Goal: Transaction & Acquisition: Download file/media

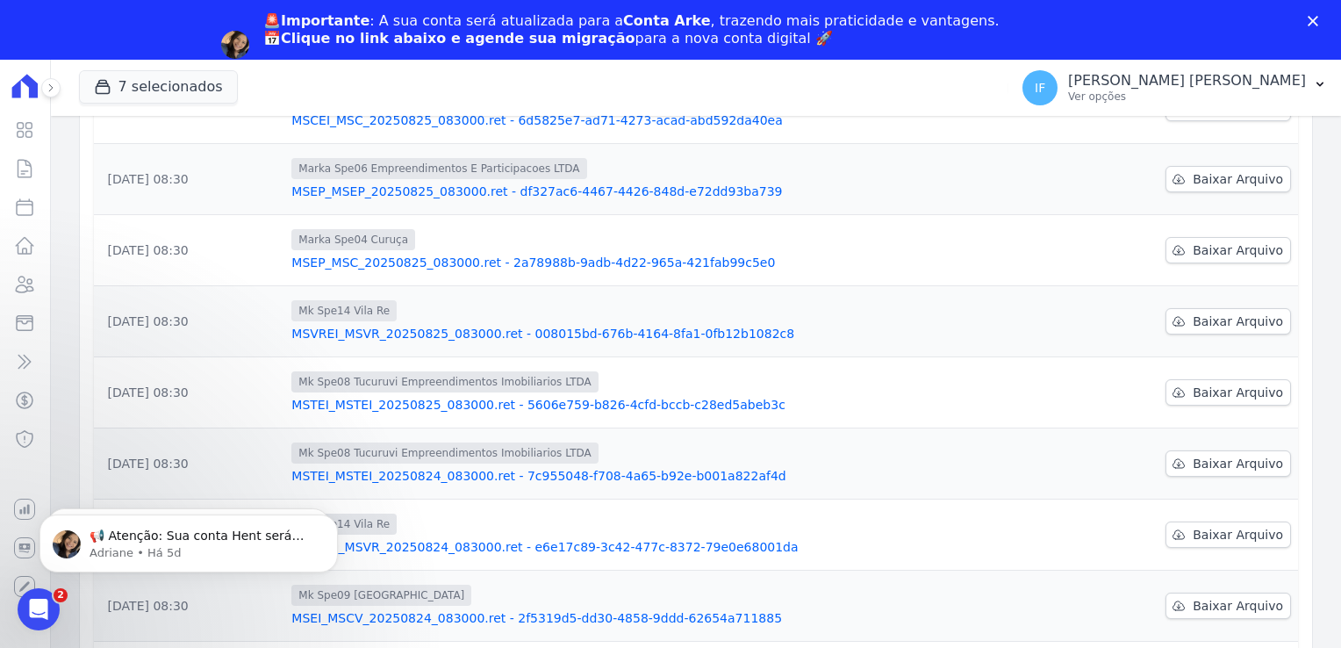
scroll to position [439, 0]
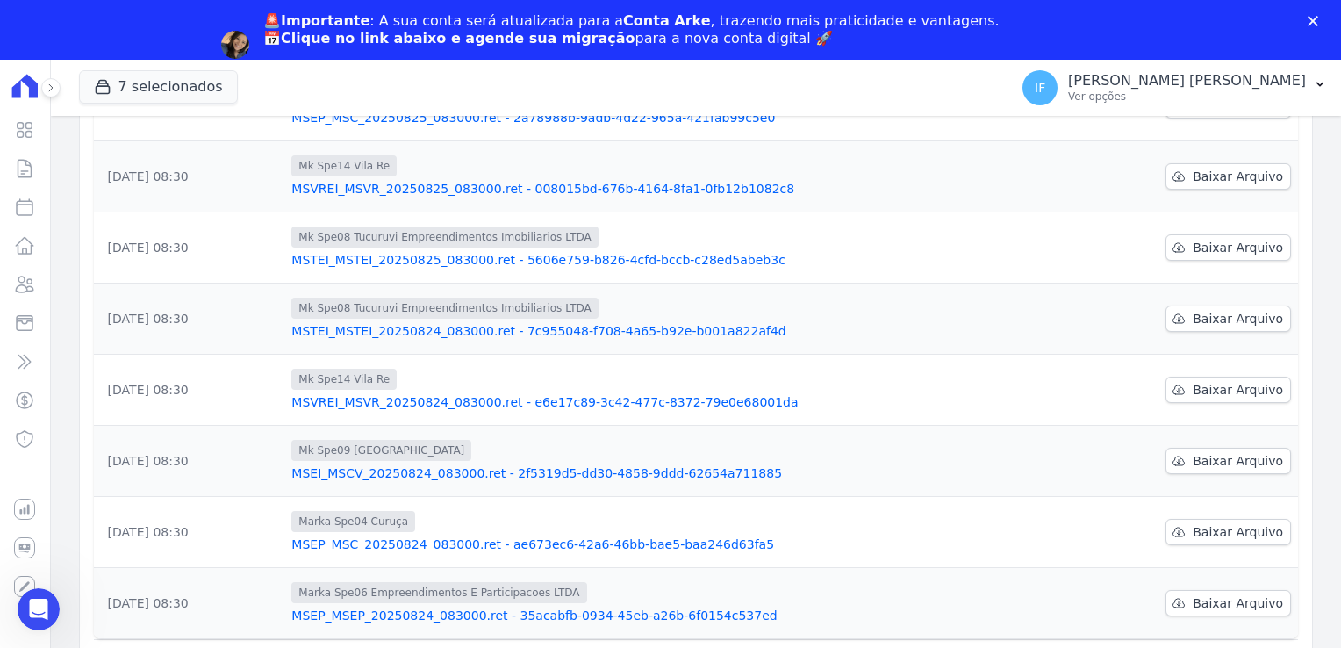
scroll to position [439, 0]
click at [1217, 594] on span "Baixar Arquivo" at bounding box center [1237, 603] width 90 height 18
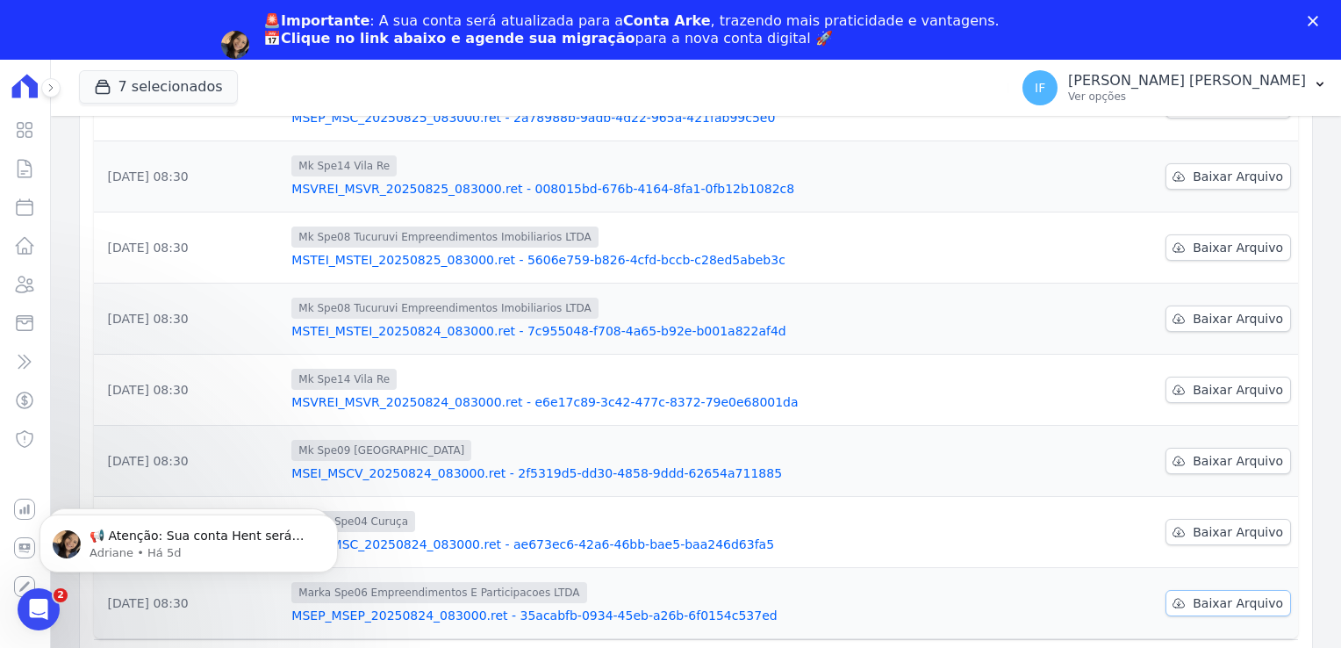
scroll to position [0, 0]
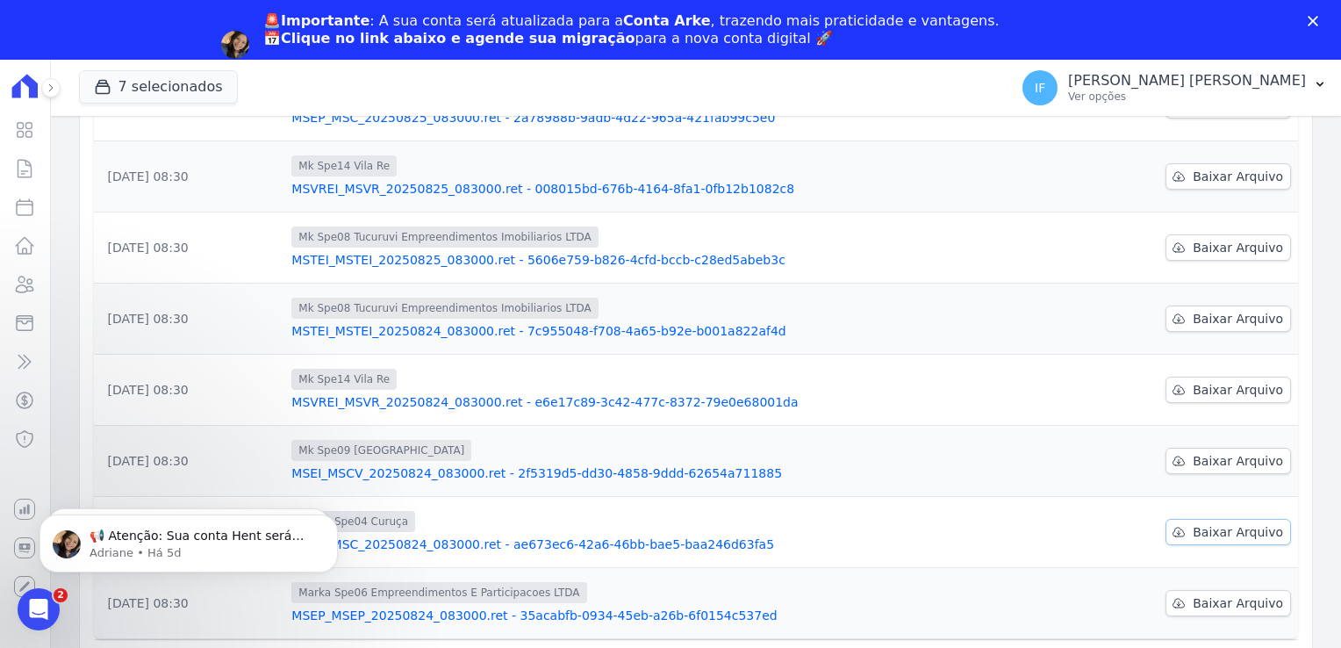
click at [1211, 523] on span "Baixar Arquivo" at bounding box center [1237, 532] width 90 height 18
click at [1200, 452] on span "Baixar Arquivo" at bounding box center [1237, 461] width 90 height 18
click at [1208, 381] on span "Baixar Arquivo" at bounding box center [1237, 390] width 90 height 18
click at [1173, 383] on icon at bounding box center [1178, 390] width 14 height 14
click at [1209, 310] on span "Baixar Arquivo" at bounding box center [1237, 319] width 90 height 18
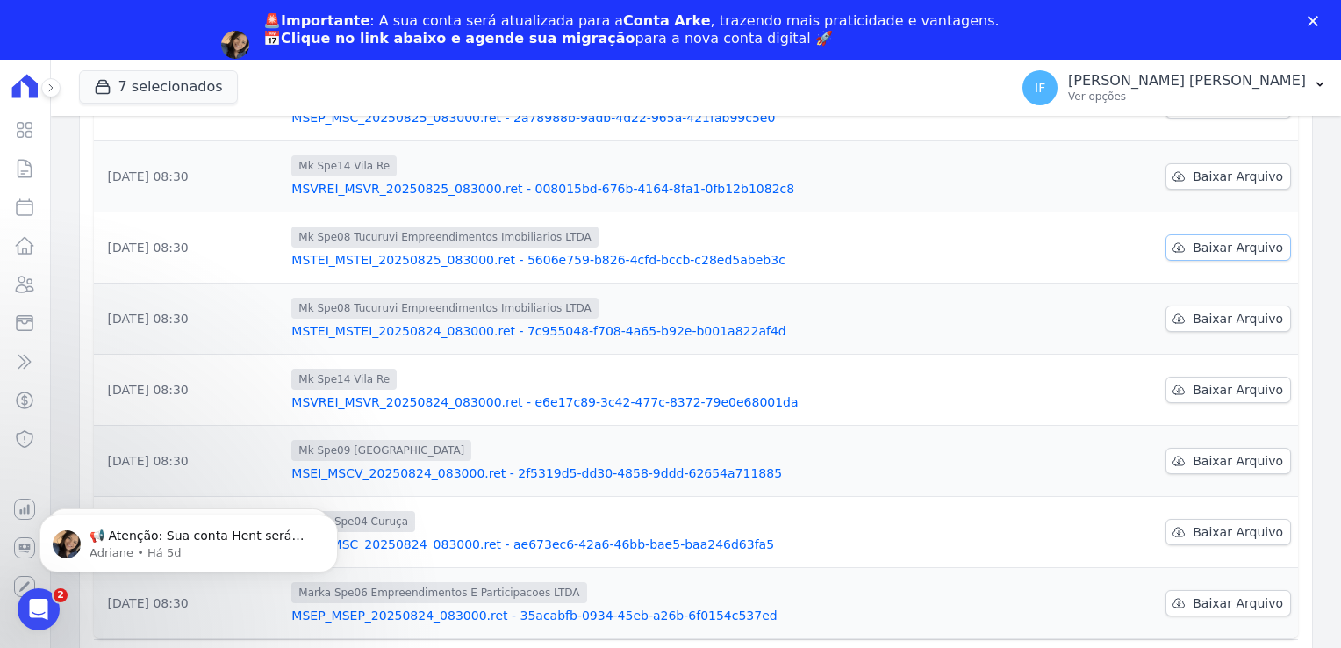
click at [1196, 239] on span "Baixar Arquivo" at bounding box center [1237, 248] width 90 height 18
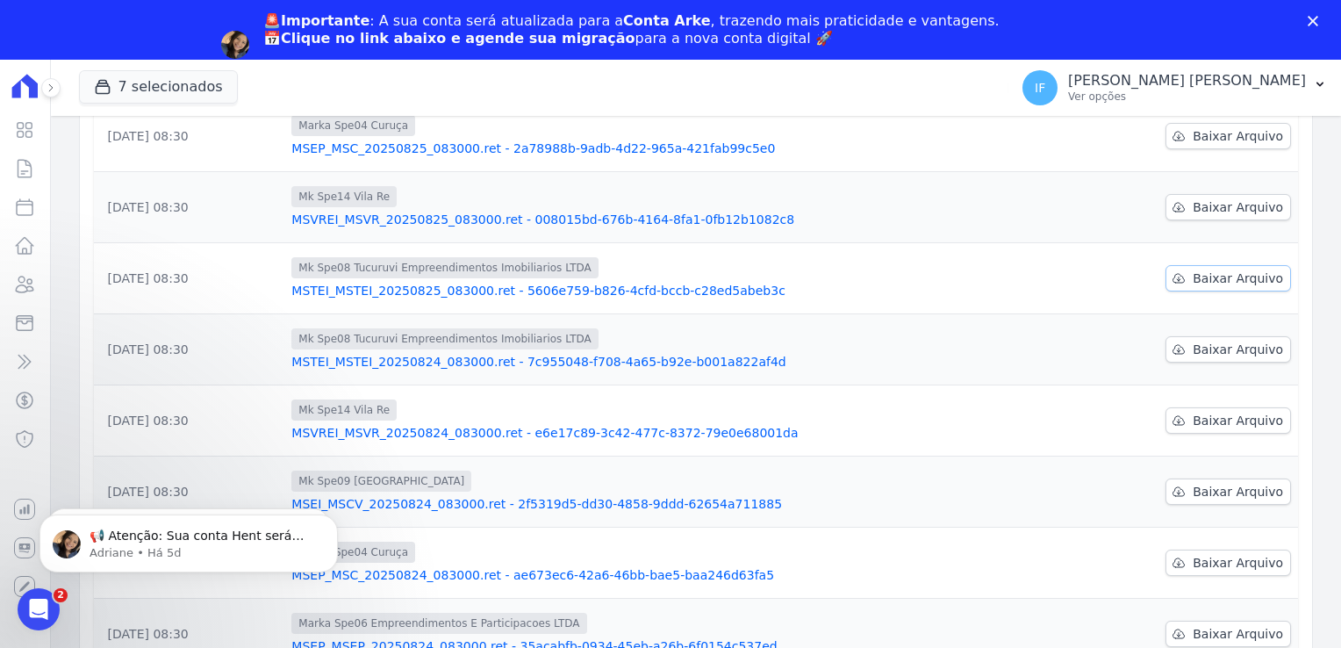
scroll to position [439, 0]
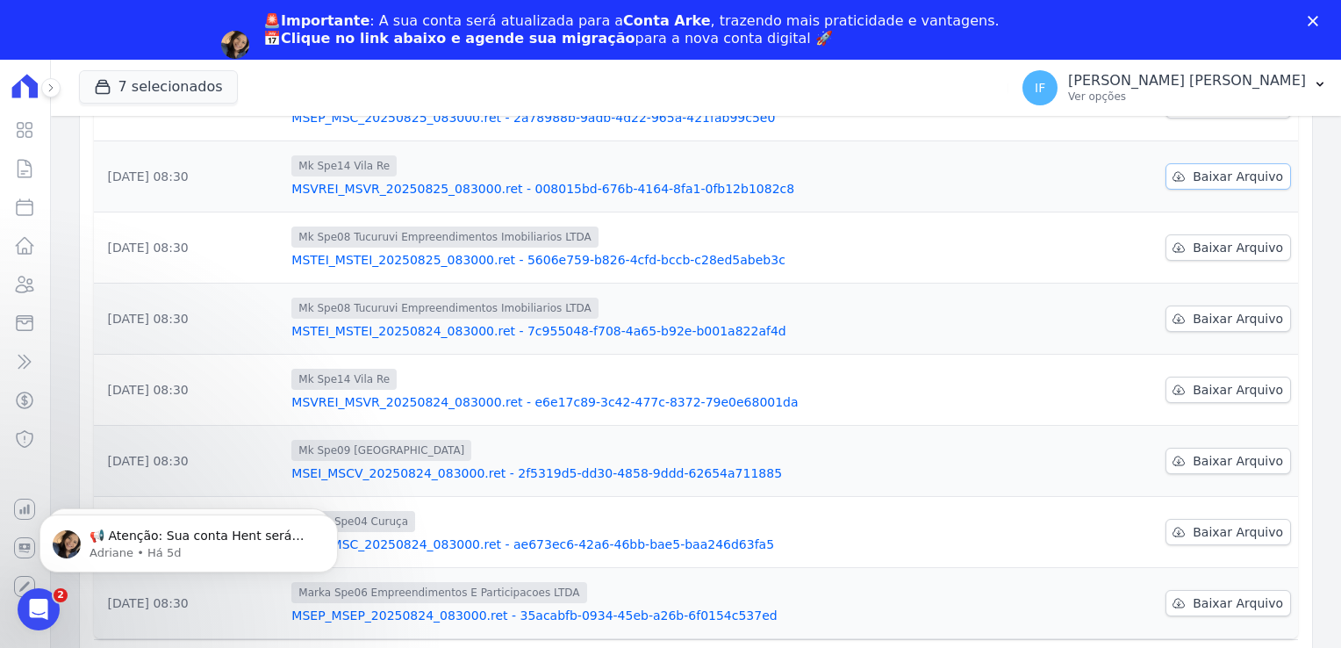
click at [1199, 168] on span "Baixar Arquivo" at bounding box center [1237, 177] width 90 height 18
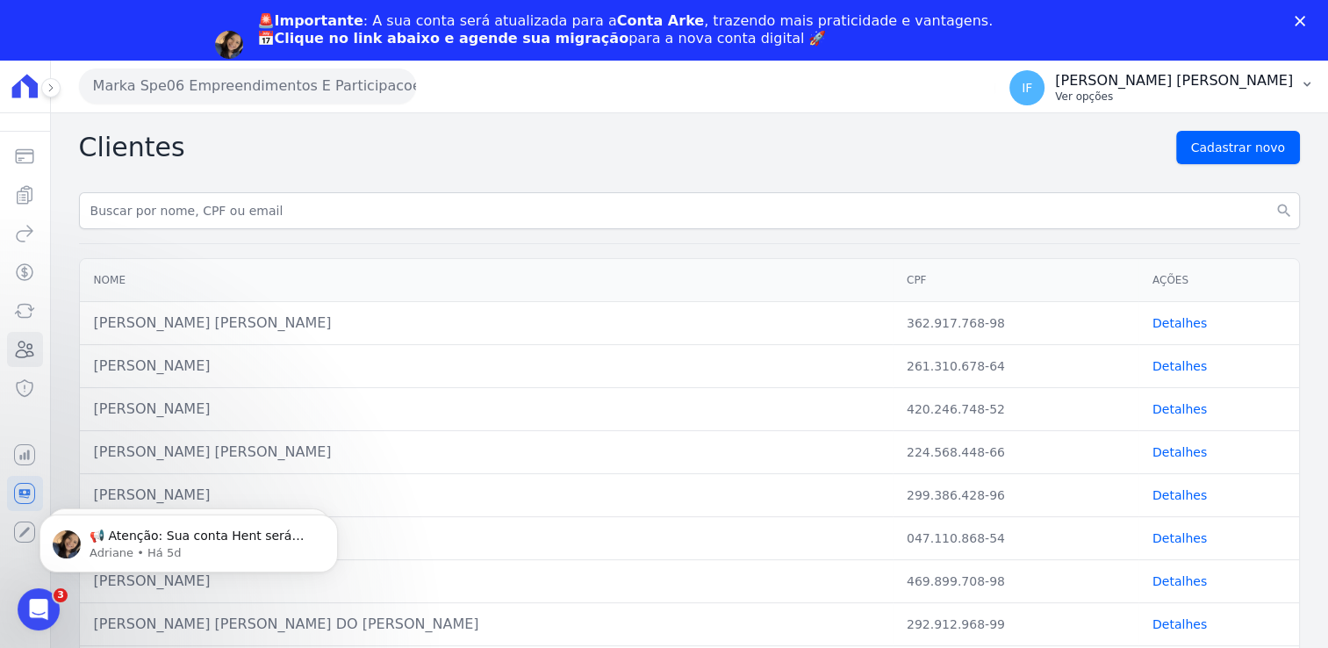
click at [1151, 86] on p "[PERSON_NAME]" at bounding box center [1174, 81] width 238 height 18
click at [1143, 86] on p "[PERSON_NAME]" at bounding box center [1174, 81] width 238 height 18
click at [1163, 85] on p "[PERSON_NAME]" at bounding box center [1174, 81] width 238 height 18
click at [1291, 79] on p "[PERSON_NAME]" at bounding box center [1174, 81] width 238 height 18
click at [1292, 81] on p "[PERSON_NAME]" at bounding box center [1174, 81] width 238 height 18
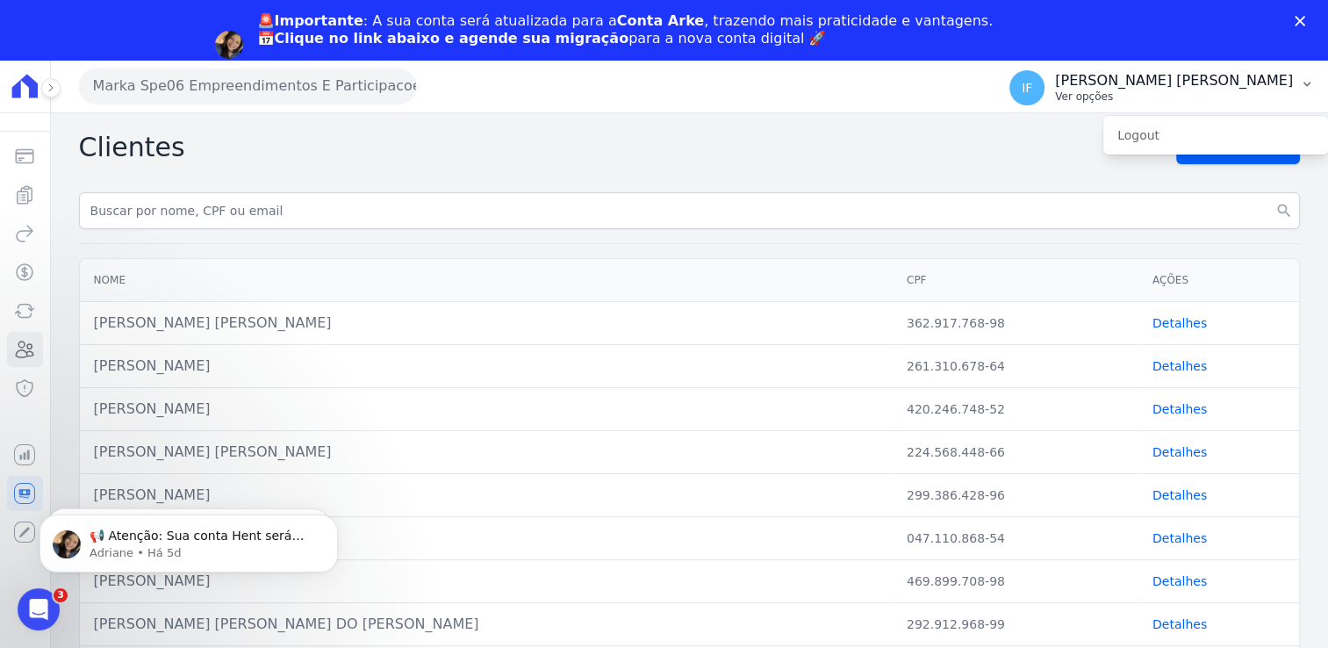
click at [1164, 97] on p "Ver opções" at bounding box center [1174, 96] width 238 height 14
click at [54, 89] on icon at bounding box center [51, 87] width 11 height 11
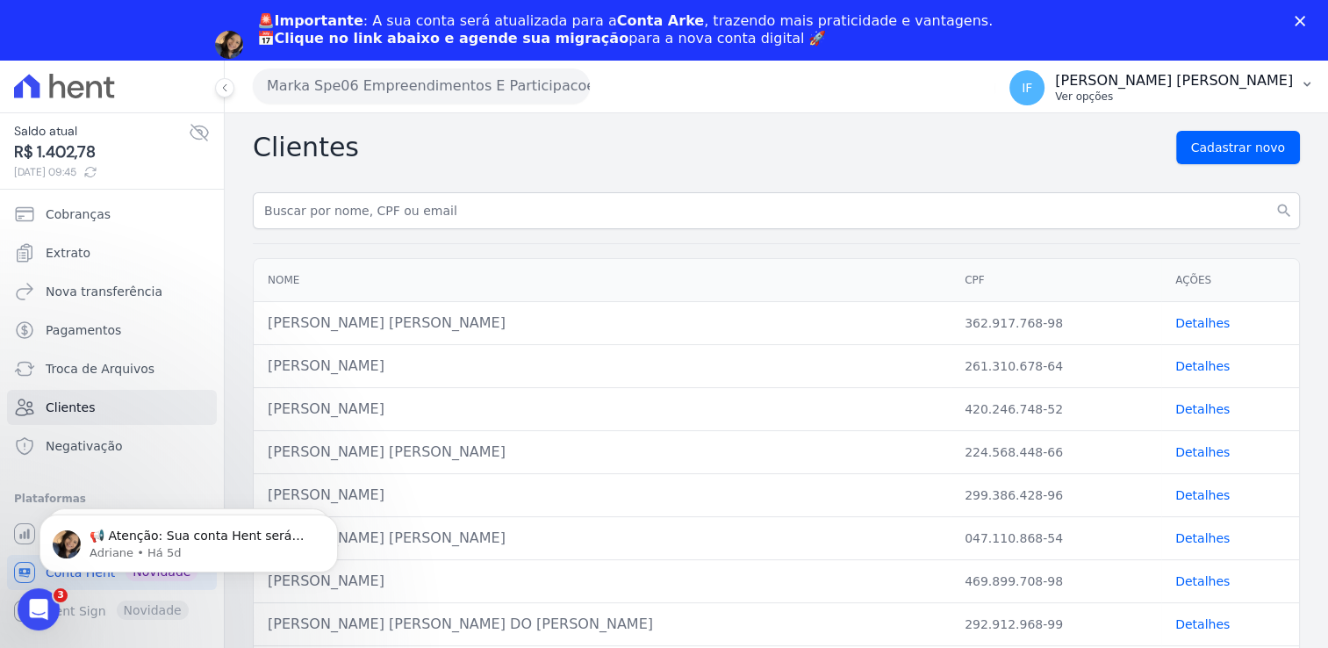
click at [1172, 89] on p "Ver opções" at bounding box center [1174, 96] width 238 height 14
click at [84, 219] on span "Cobranças" at bounding box center [78, 214] width 65 height 18
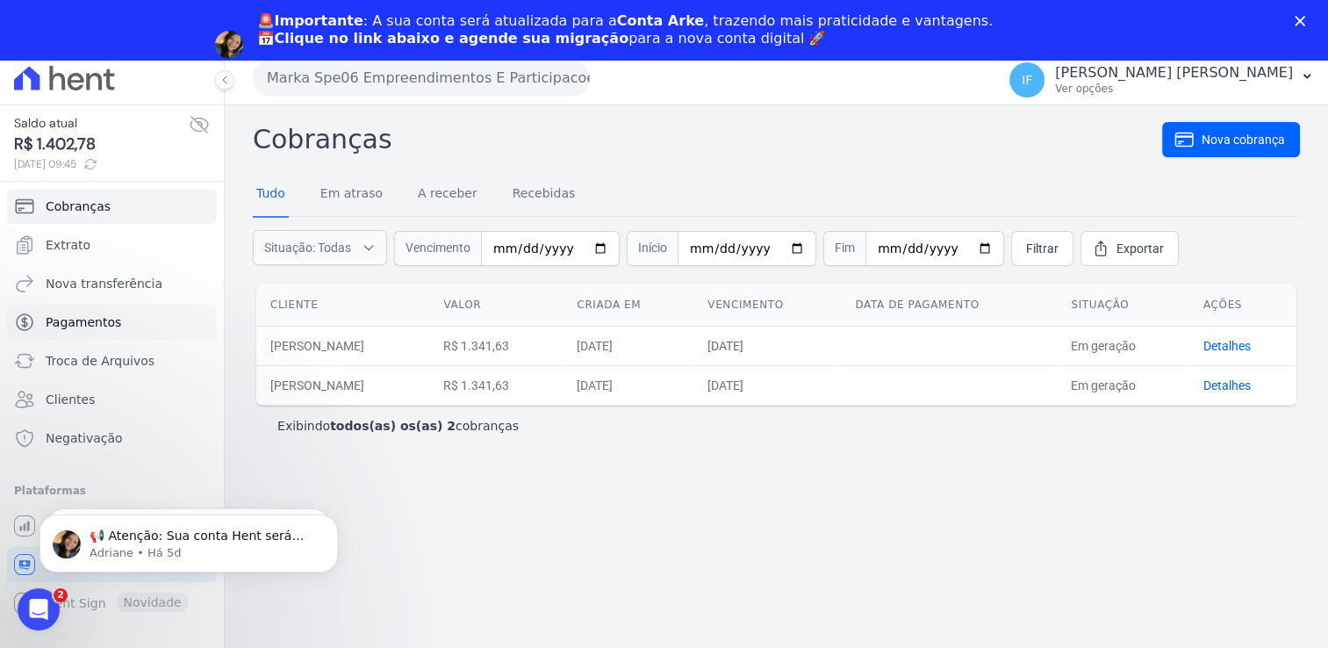
scroll to position [60, 0]
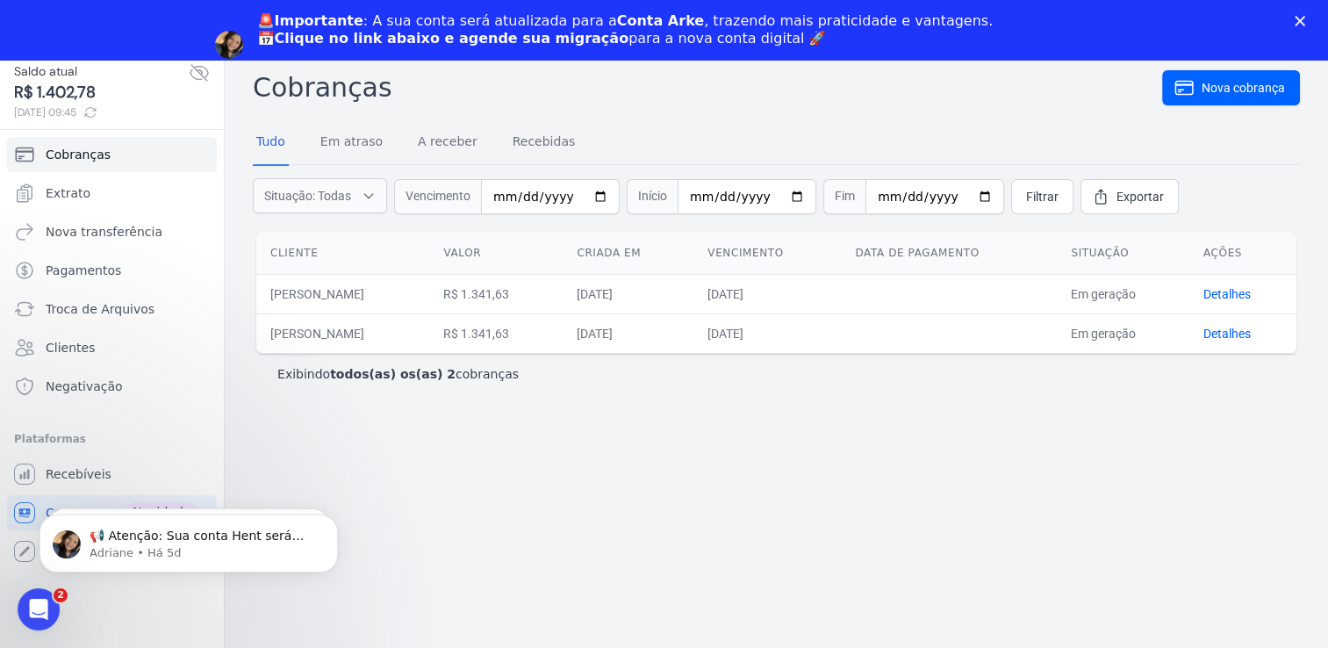
click at [1305, 20] on icon "Fechar" at bounding box center [1299, 21] width 11 height 11
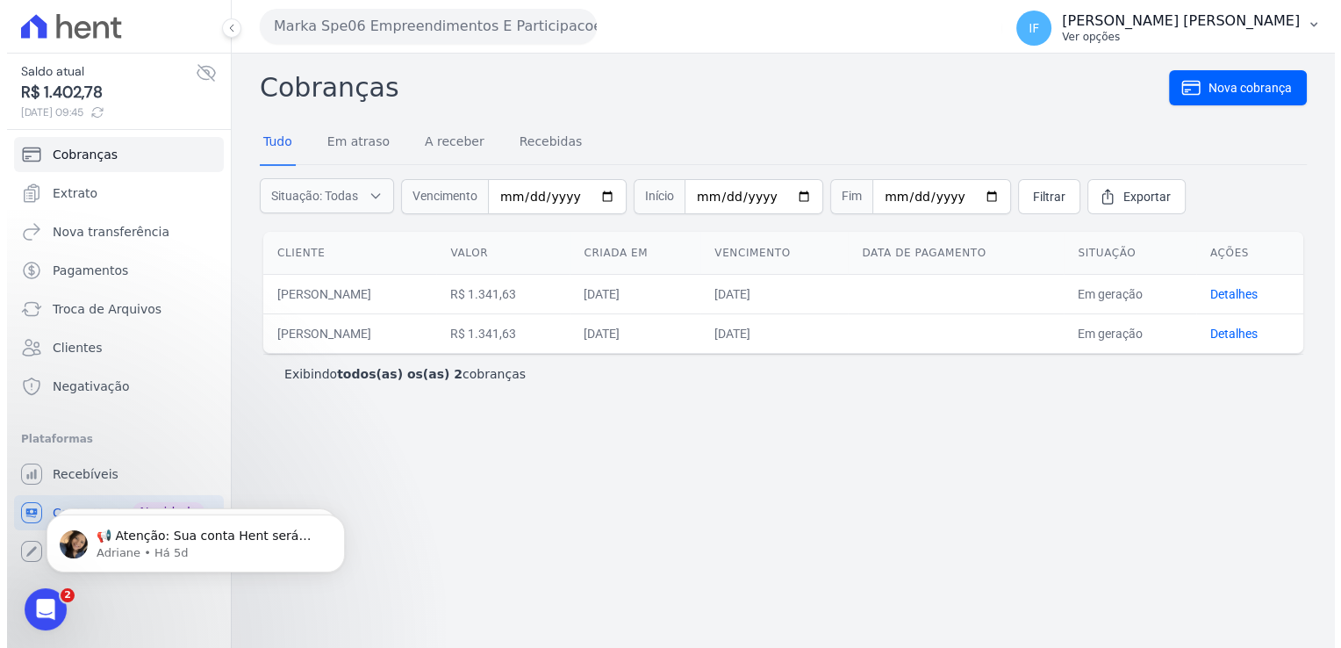
scroll to position [0, 0]
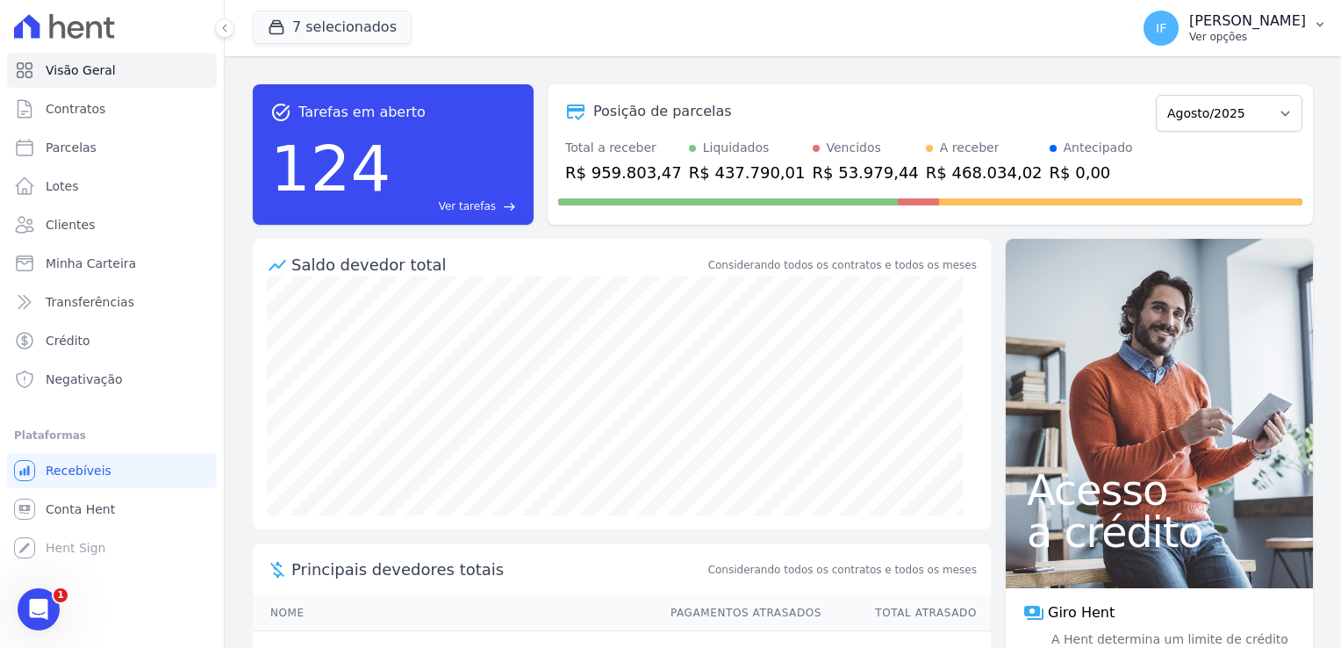
click at [1189, 31] on p "Ver opções" at bounding box center [1247, 37] width 117 height 14
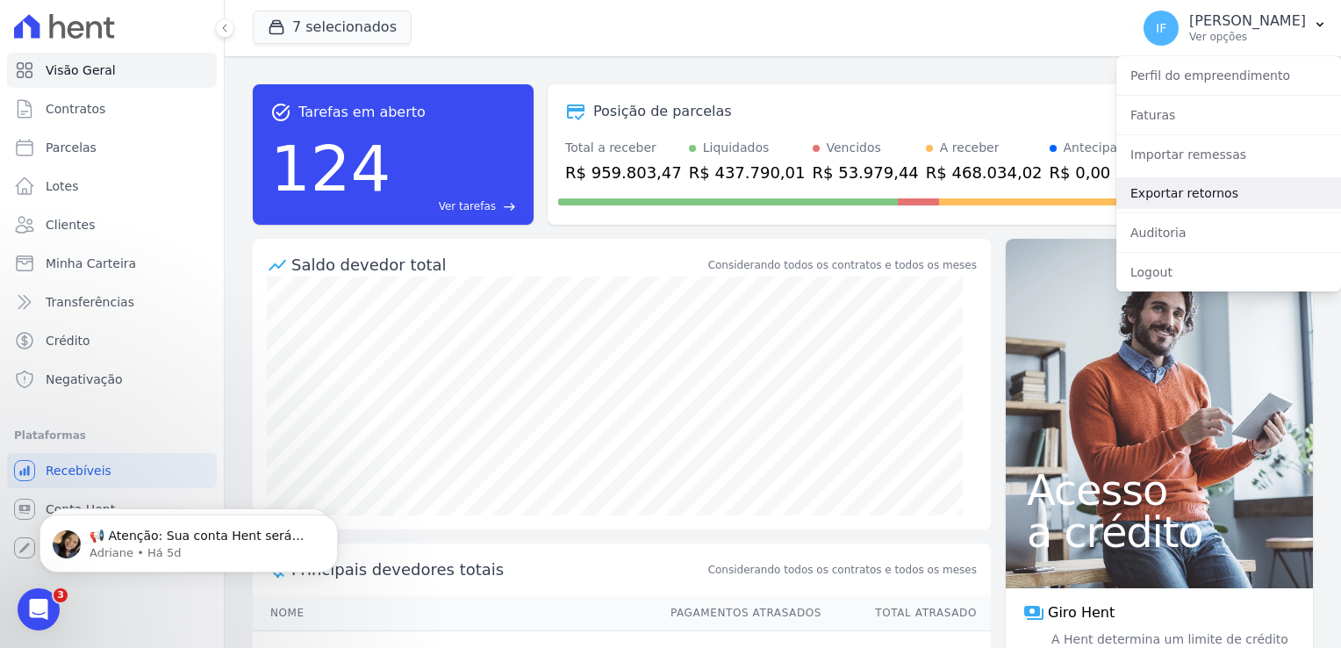
click at [1174, 196] on link "Exportar retornos" at bounding box center [1228, 193] width 225 height 32
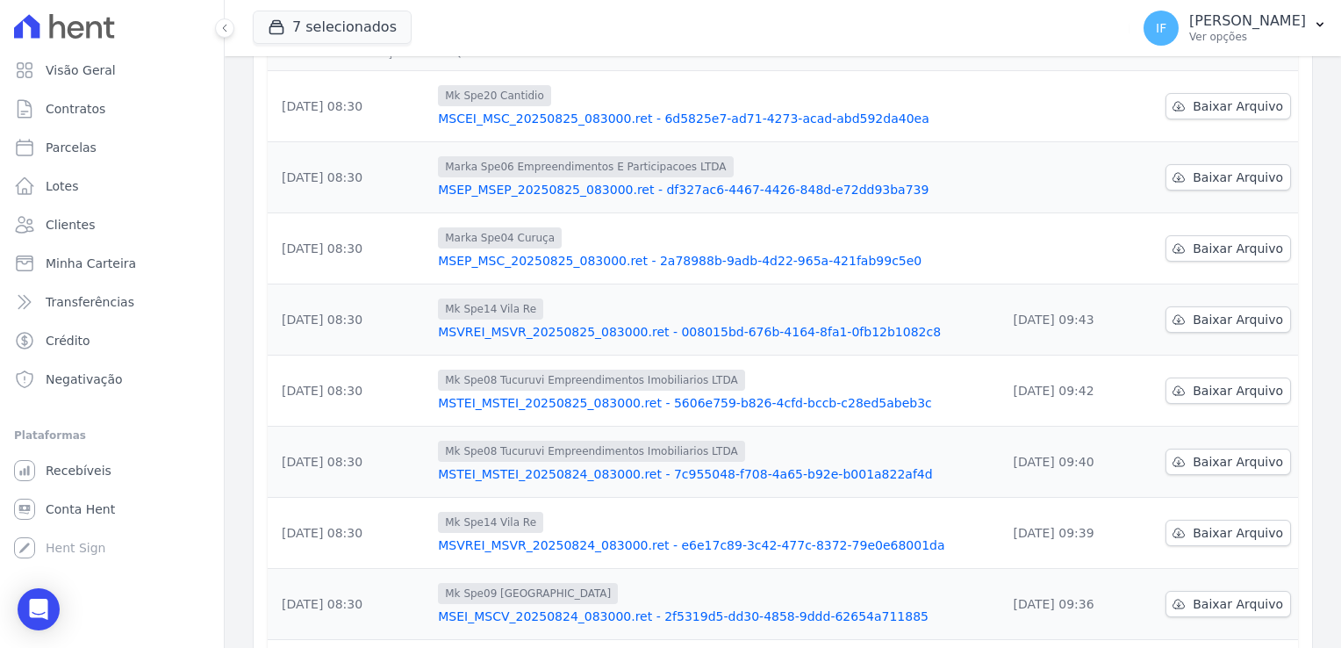
scroll to position [195, 0]
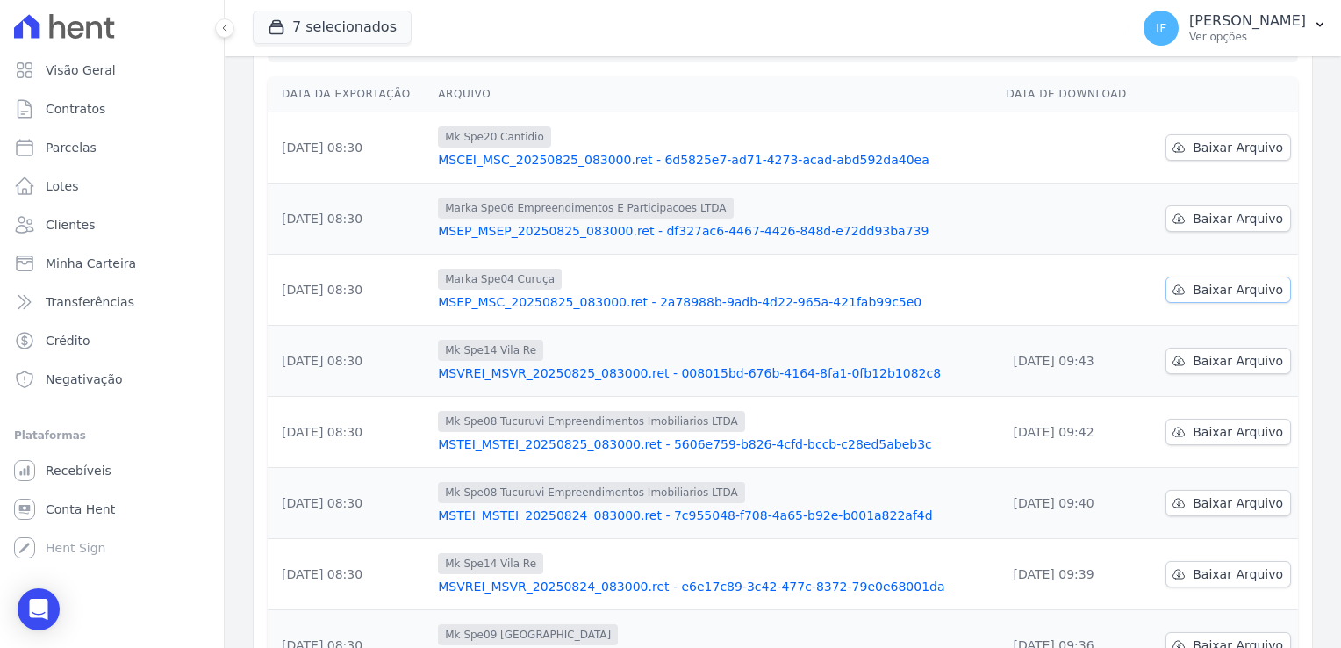
click at [1208, 283] on span "Baixar Arquivo" at bounding box center [1237, 290] width 90 height 18
click at [874, 222] on link "MSEP_MSEP_20250825_083000.ret - df327ac6-4467-4426-848d-e72dd93ba739" at bounding box center [715, 231] width 554 height 18
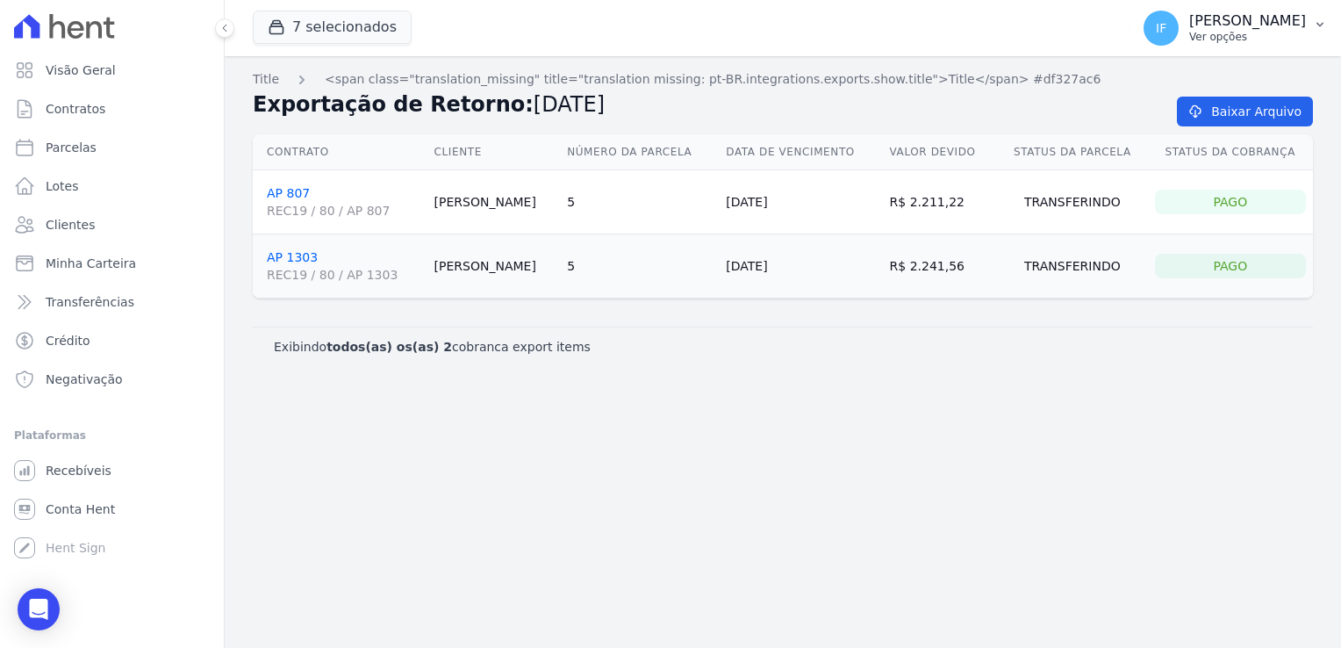
click at [1198, 40] on p "Ver opções" at bounding box center [1247, 37] width 117 height 14
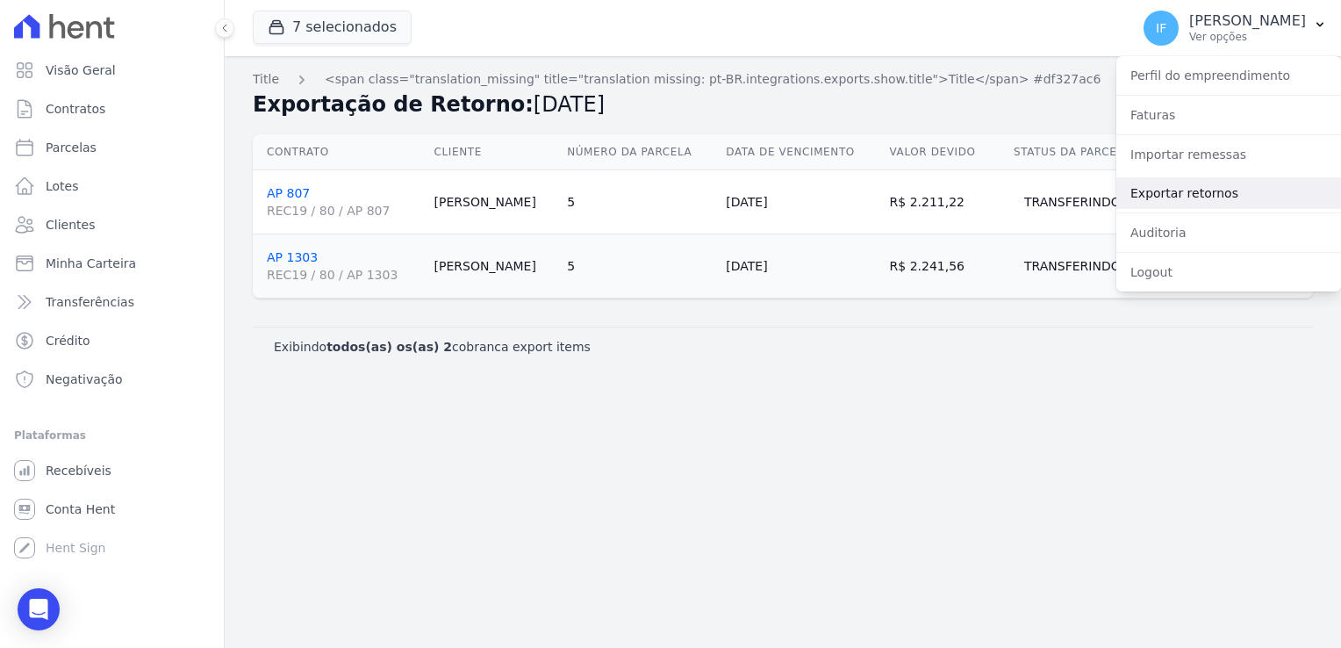
click at [1258, 197] on link "Exportar retornos" at bounding box center [1228, 193] width 225 height 32
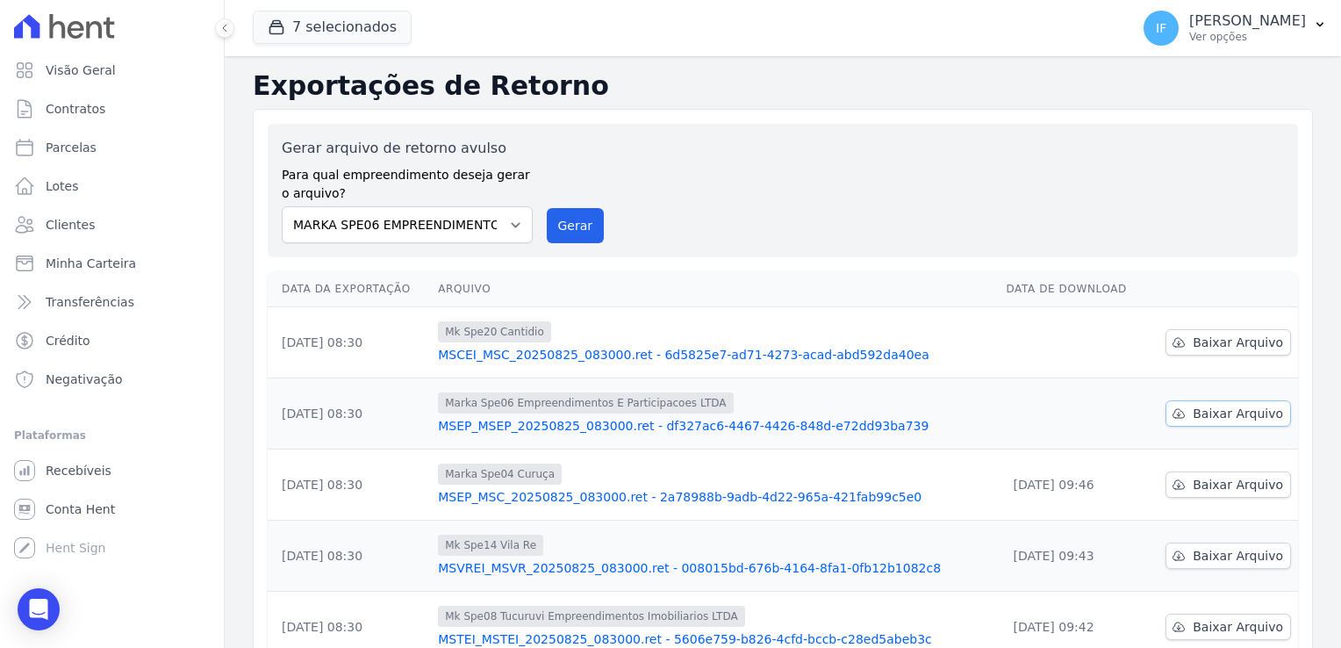
click at [1219, 416] on span "Baixar Arquivo" at bounding box center [1237, 413] width 90 height 18
click at [1221, 344] on span "Baixar Arquivo" at bounding box center [1237, 342] width 90 height 18
click at [821, 195] on div "Gerar arquivo de retorno avulso Para qual empreendimento deseja gerar o arquivo…" at bounding box center [783, 190] width 1002 height 105
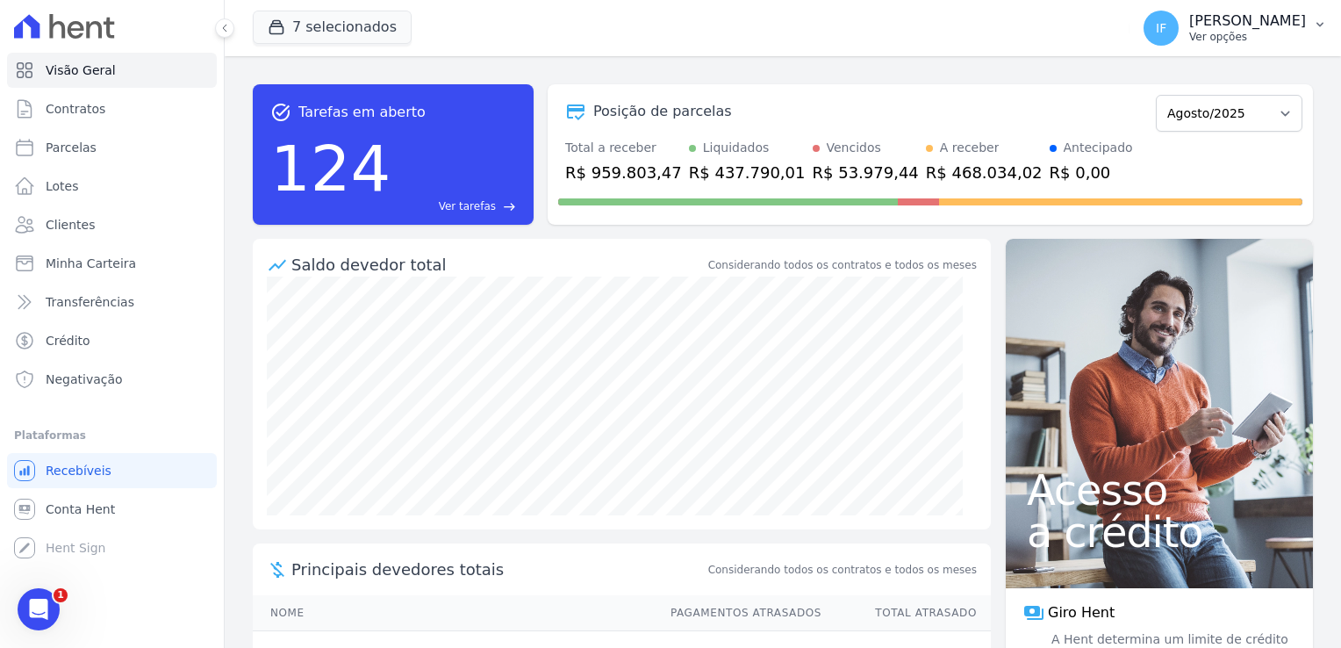
click at [1202, 21] on p "[PERSON_NAME]" at bounding box center [1247, 21] width 117 height 18
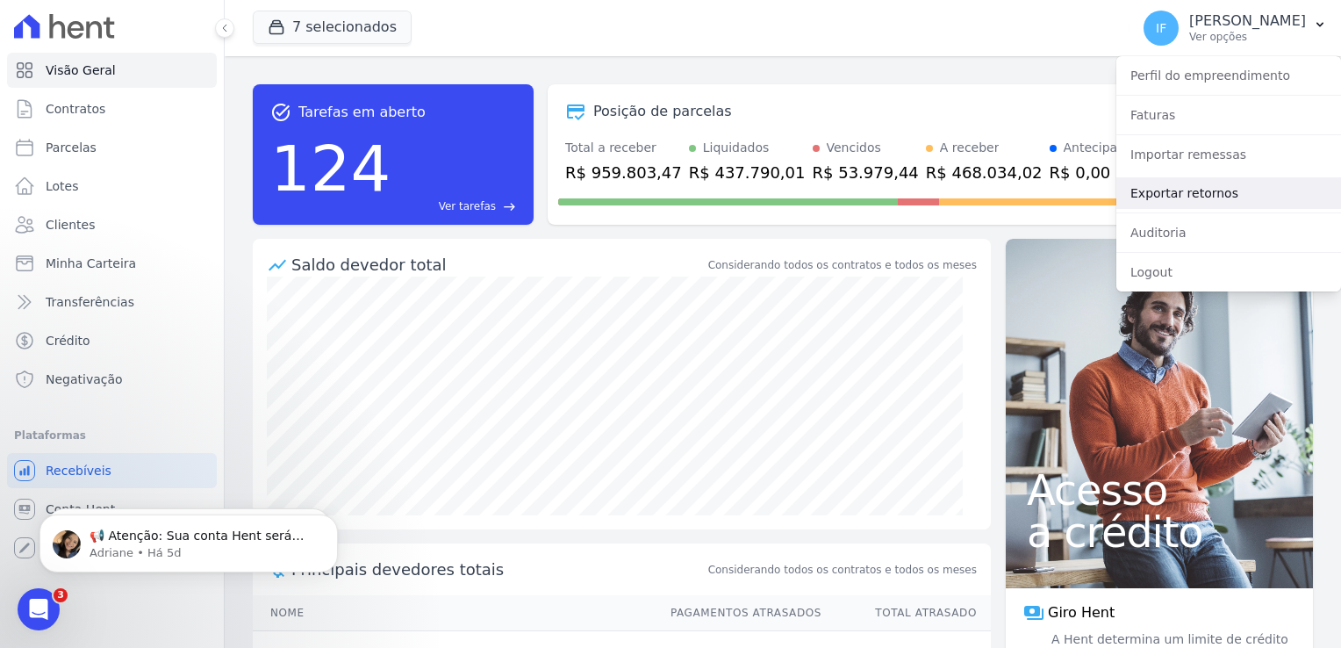
click at [1230, 193] on link "Exportar retornos" at bounding box center [1228, 193] width 225 height 32
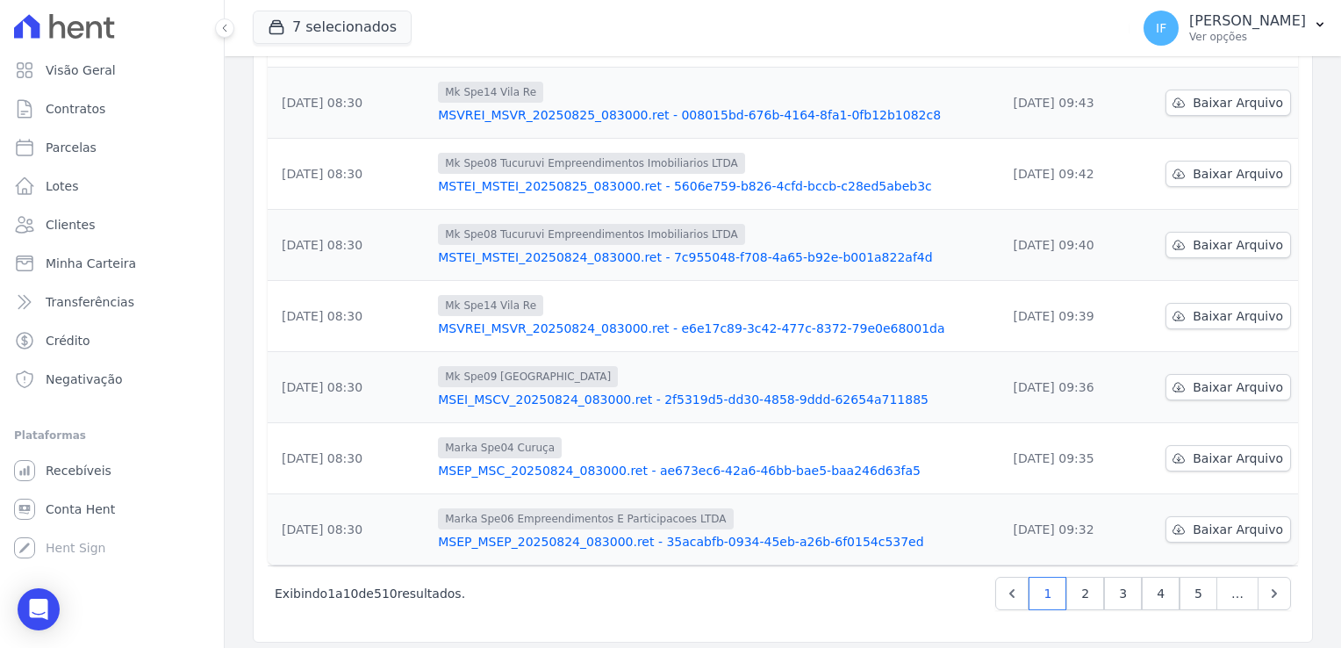
scroll to position [458, 0]
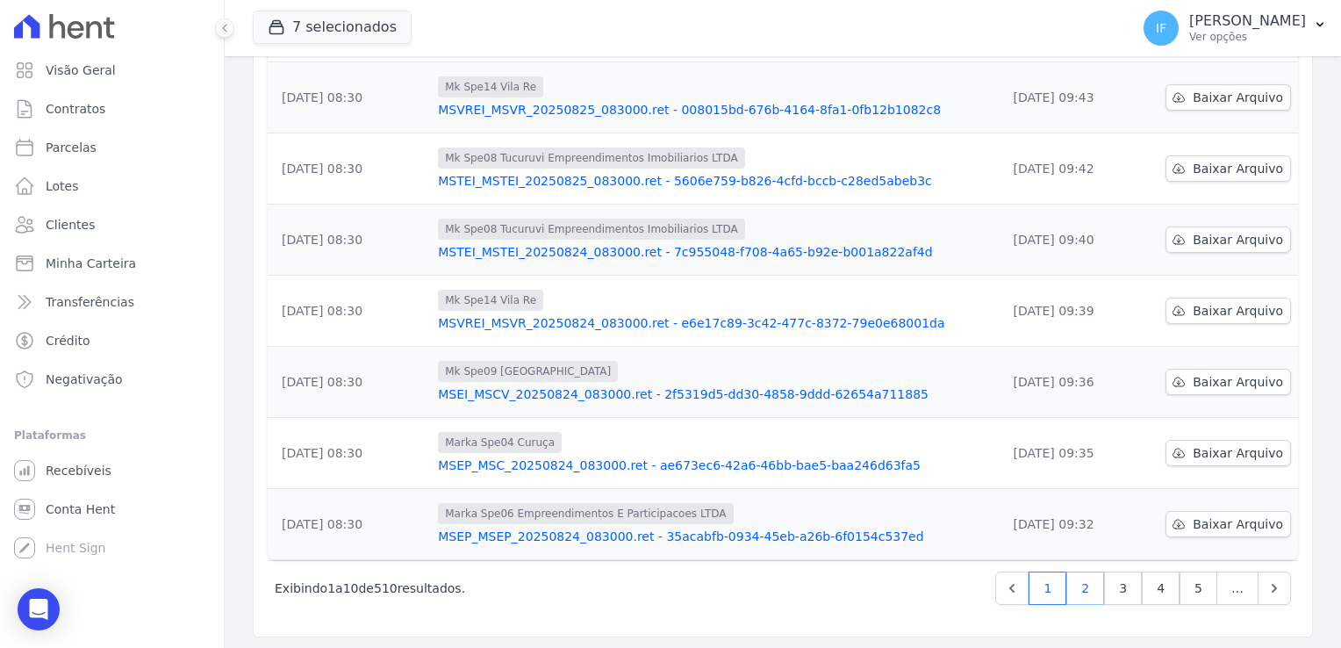
click at [1081, 587] on link "2" at bounding box center [1085, 587] width 38 height 33
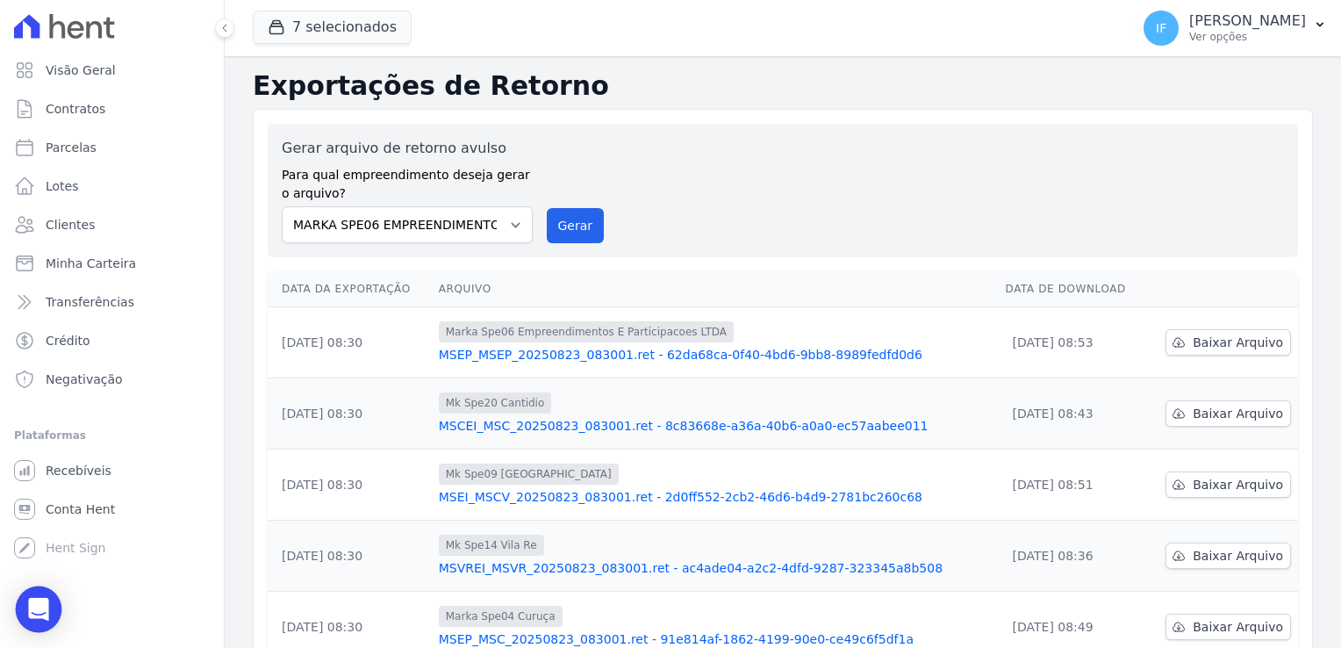
click at [42, 596] on div "Open Intercom Messenger" at bounding box center [39, 609] width 47 height 47
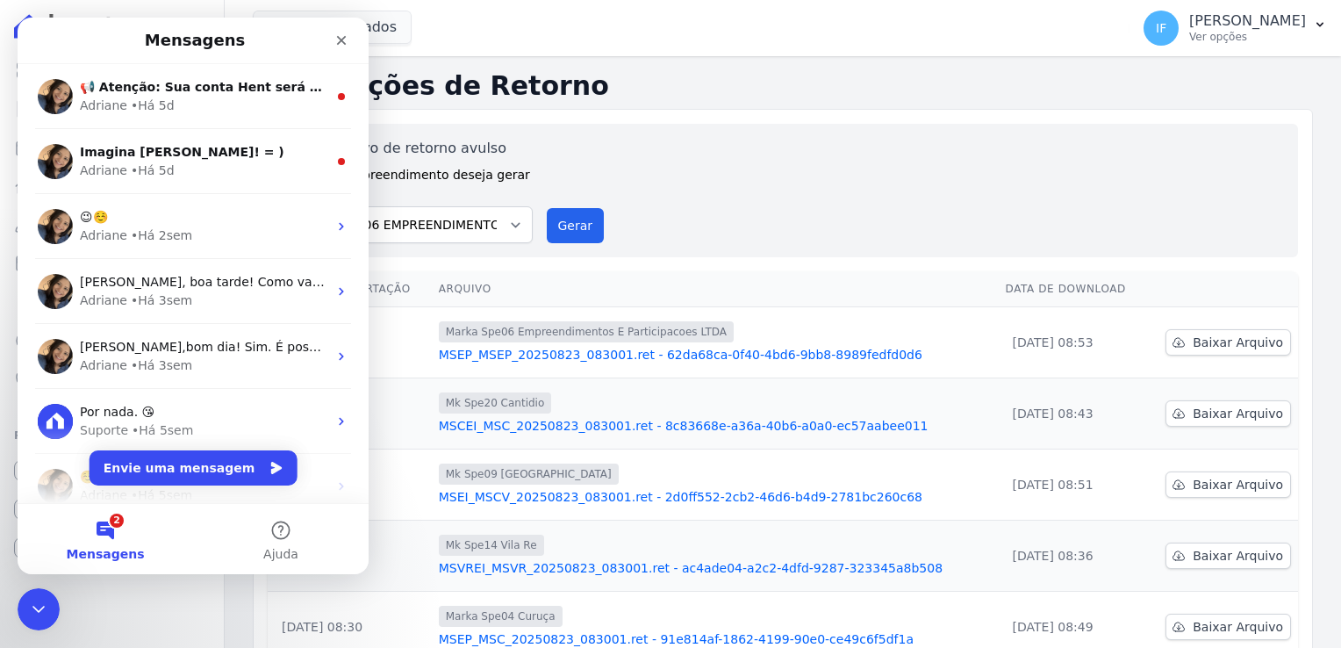
click at [114, 543] on button "2 Mensagens" at bounding box center [105, 539] width 175 height 70
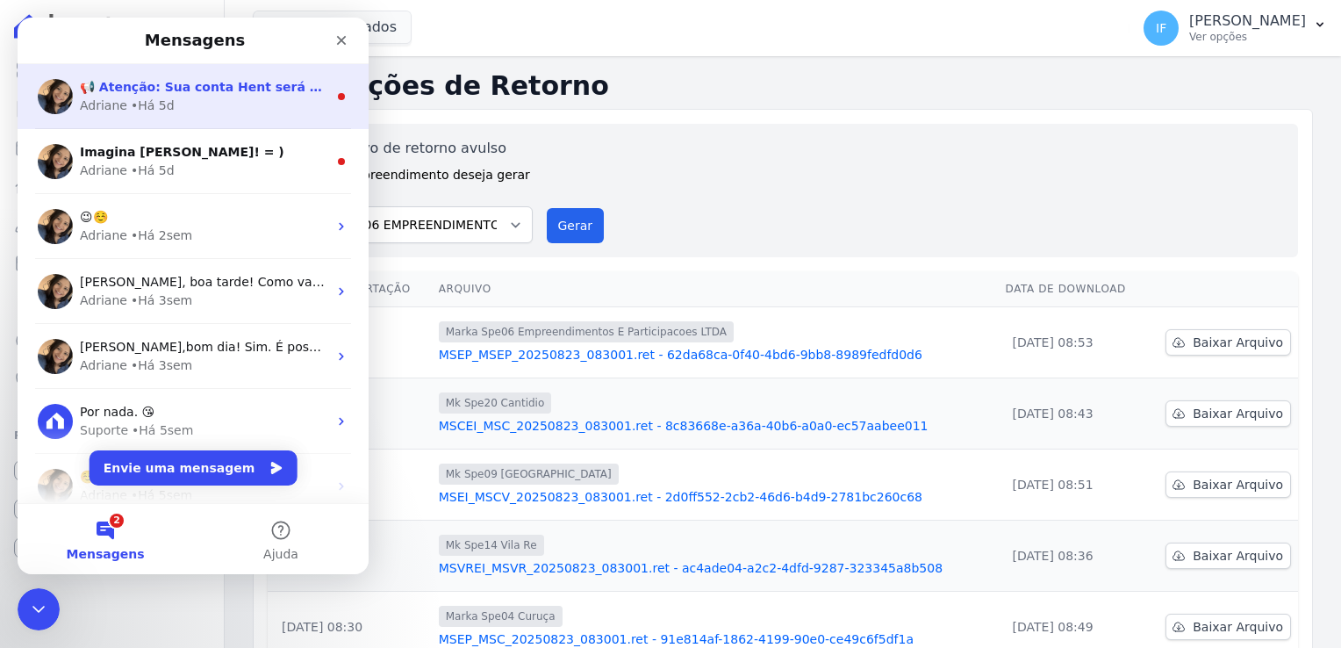
click at [269, 97] on div "Adriane • Há 5d" at bounding box center [203, 106] width 247 height 18
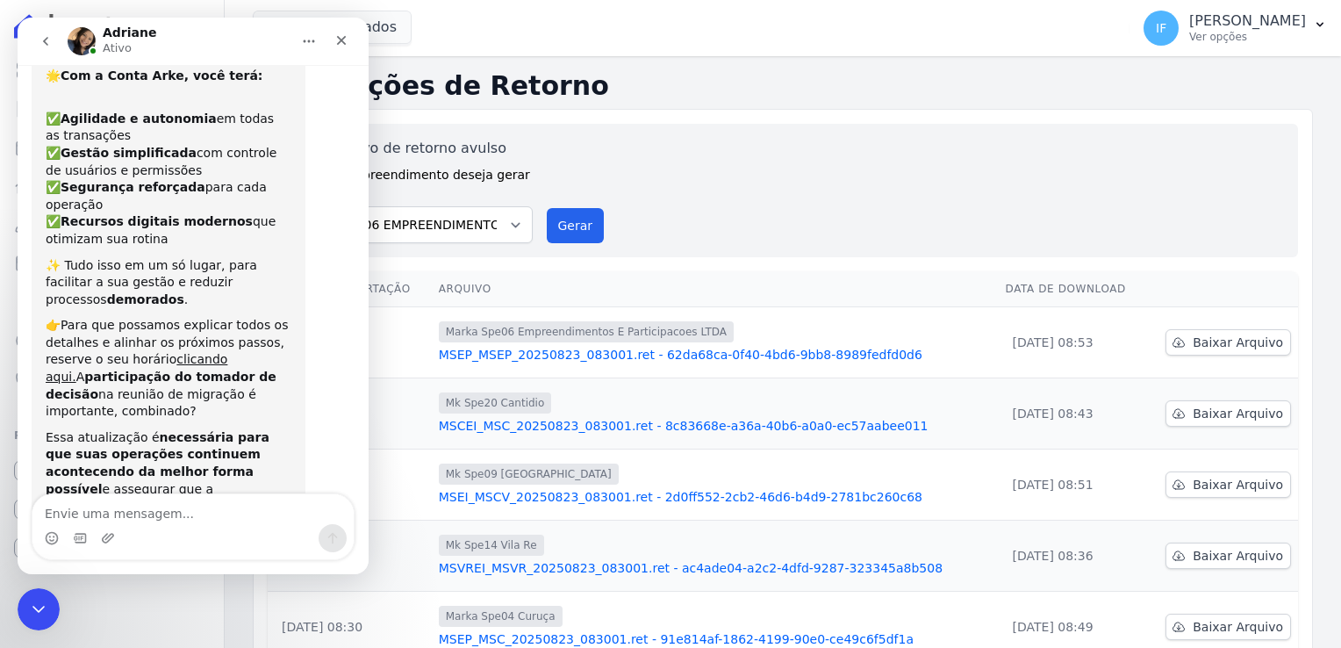
scroll to position [121, 0]
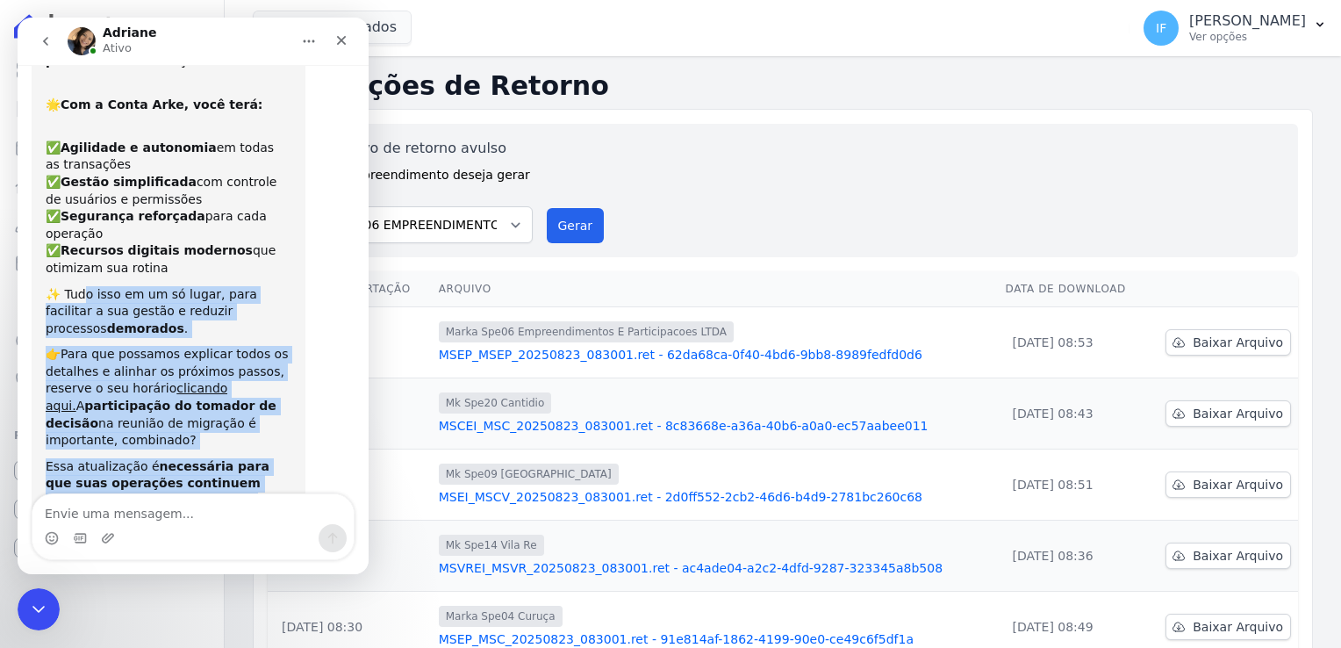
drag, startPoint x: 89, startPoint y: 279, endPoint x: 167, endPoint y: 466, distance: 202.5
click at [167, 466] on div "📢 Atenção: Sua conta Hent será migrada para a Conta Arke! Estamos trazendo para…" at bounding box center [169, 281] width 246 height 612
drag, startPoint x: 167, startPoint y: 466, endPoint x: 137, endPoint y: 388, distance: 83.6
click at [137, 388] on div "👉Para que possamos explicar todos os detalhes e alinhar os próximos passos, res…" at bounding box center [169, 398] width 246 height 104
click at [202, 381] on link "clicando aqui." at bounding box center [137, 397] width 182 height 32
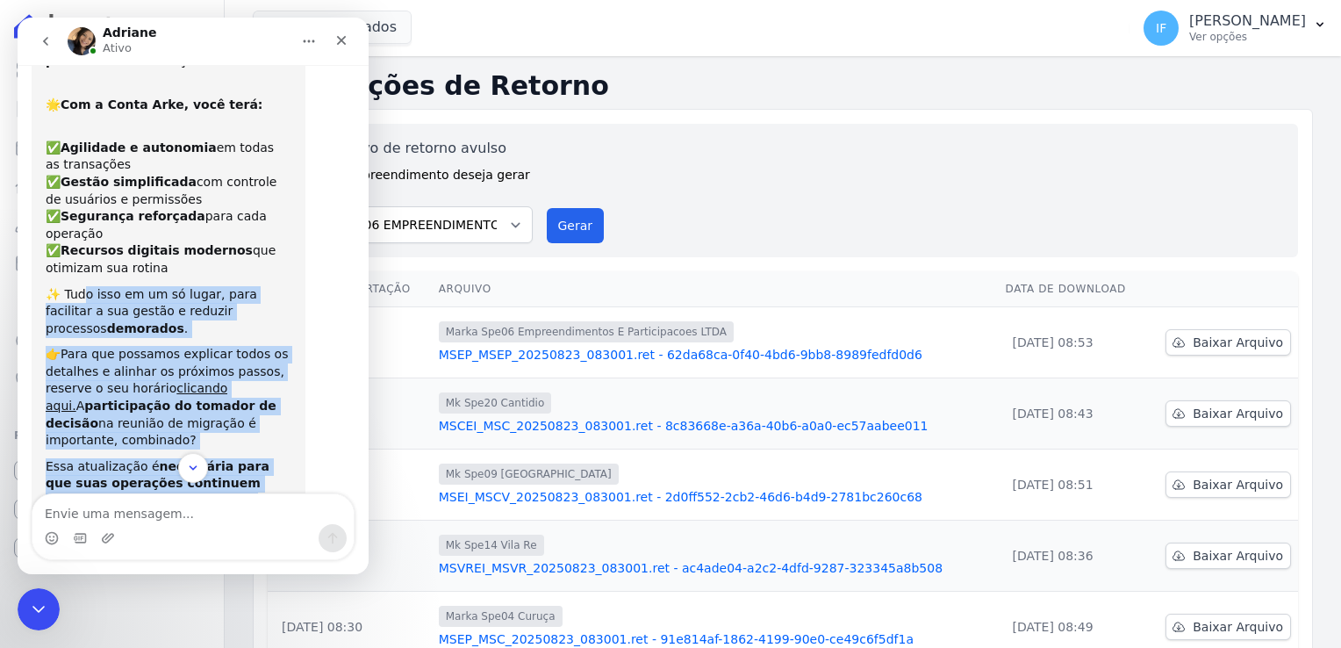
scroll to position [209, 0]
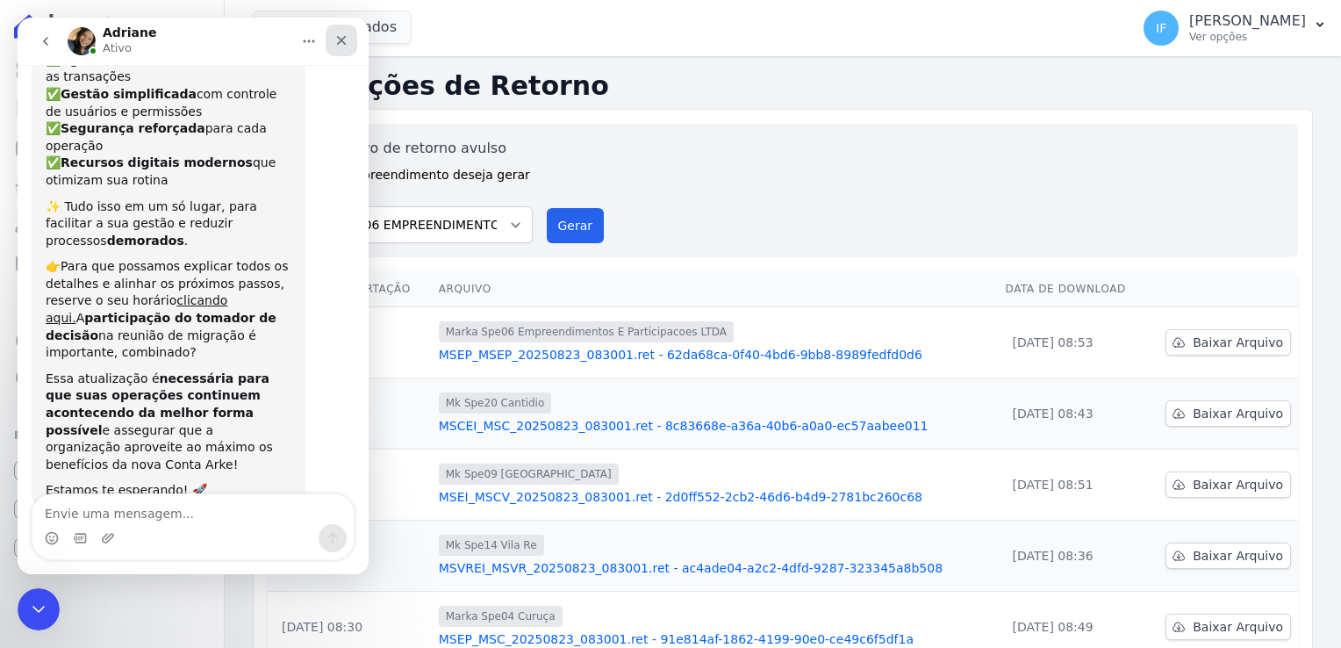
click at [340, 39] on icon "Fechar" at bounding box center [341, 40] width 14 height 14
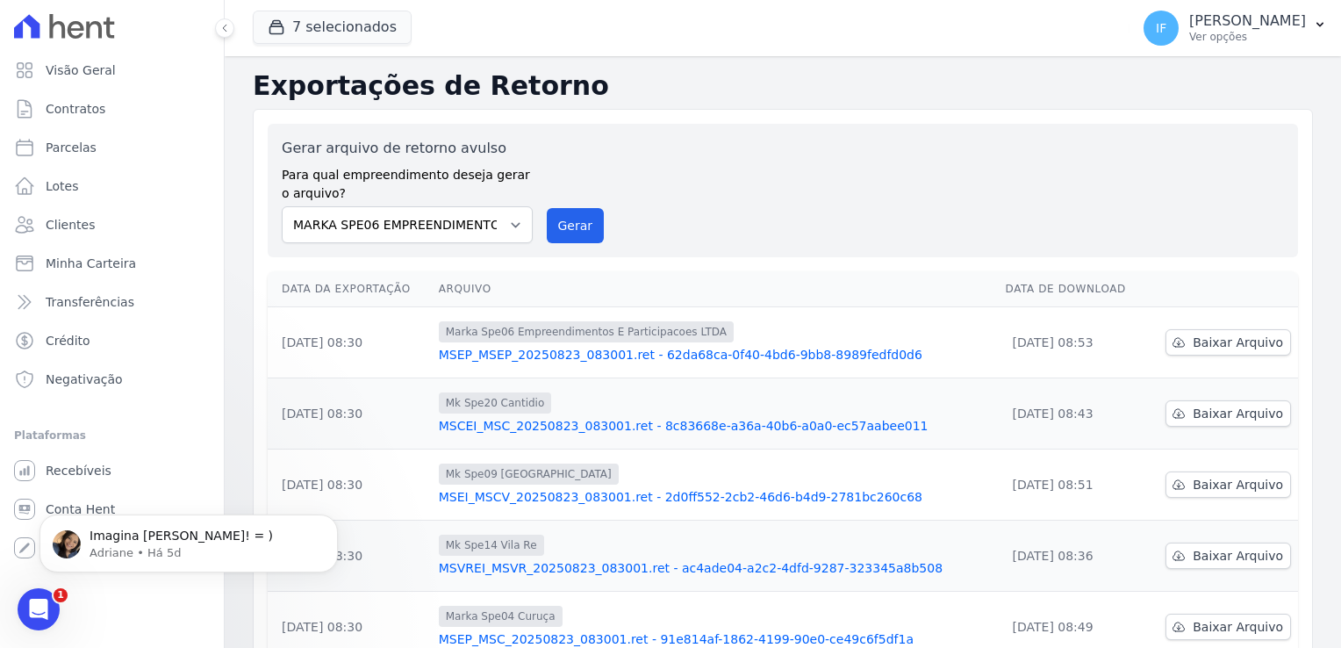
scroll to position [0, 0]
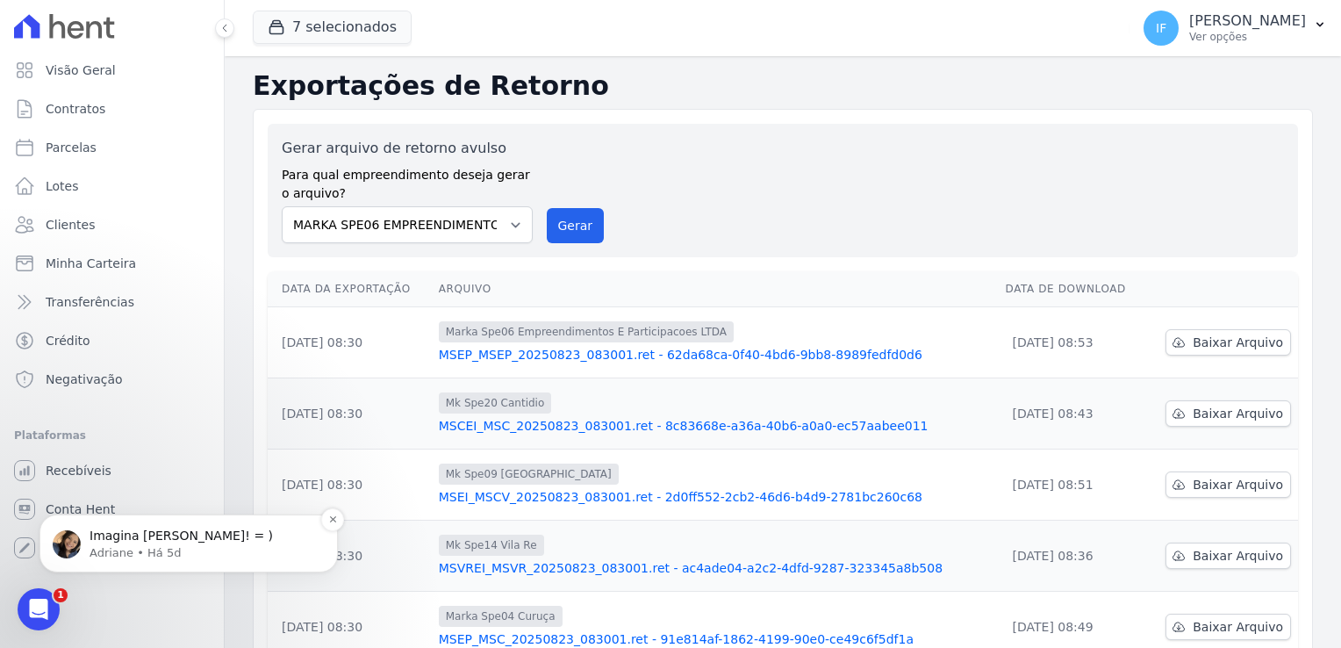
click at [93, 553] on p "Adriane • Há 5d" at bounding box center [202, 553] width 226 height 16
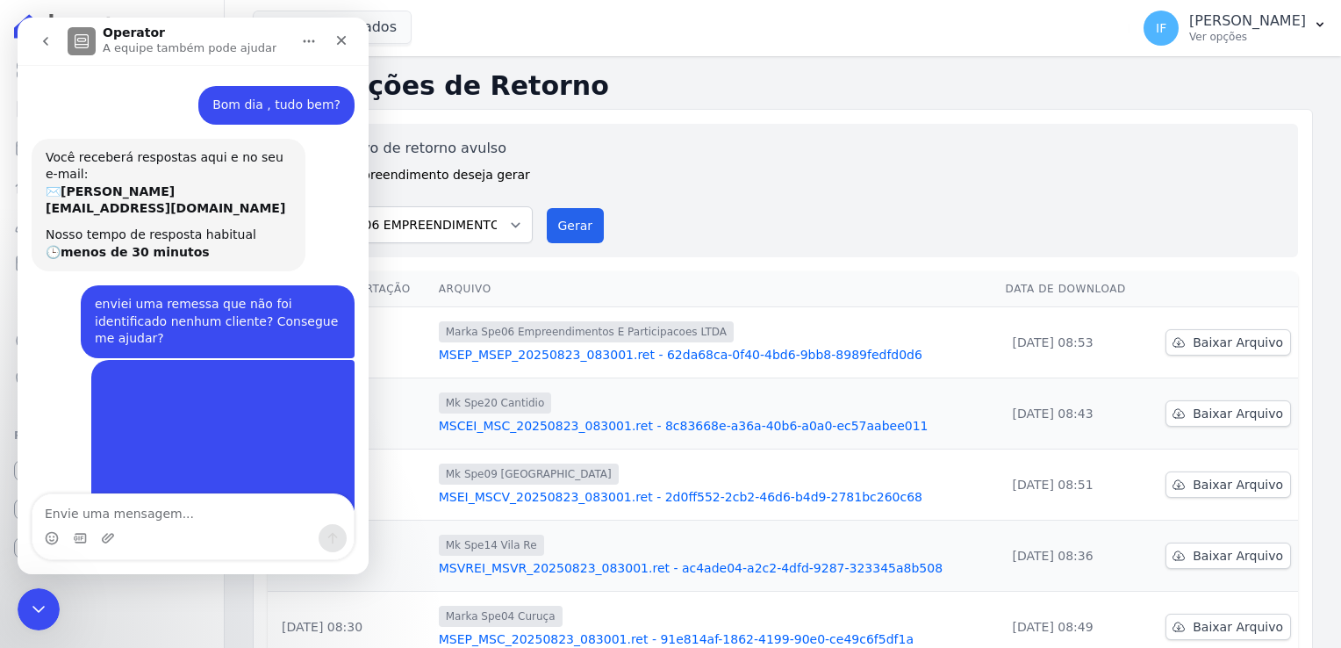
scroll to position [20, 0]
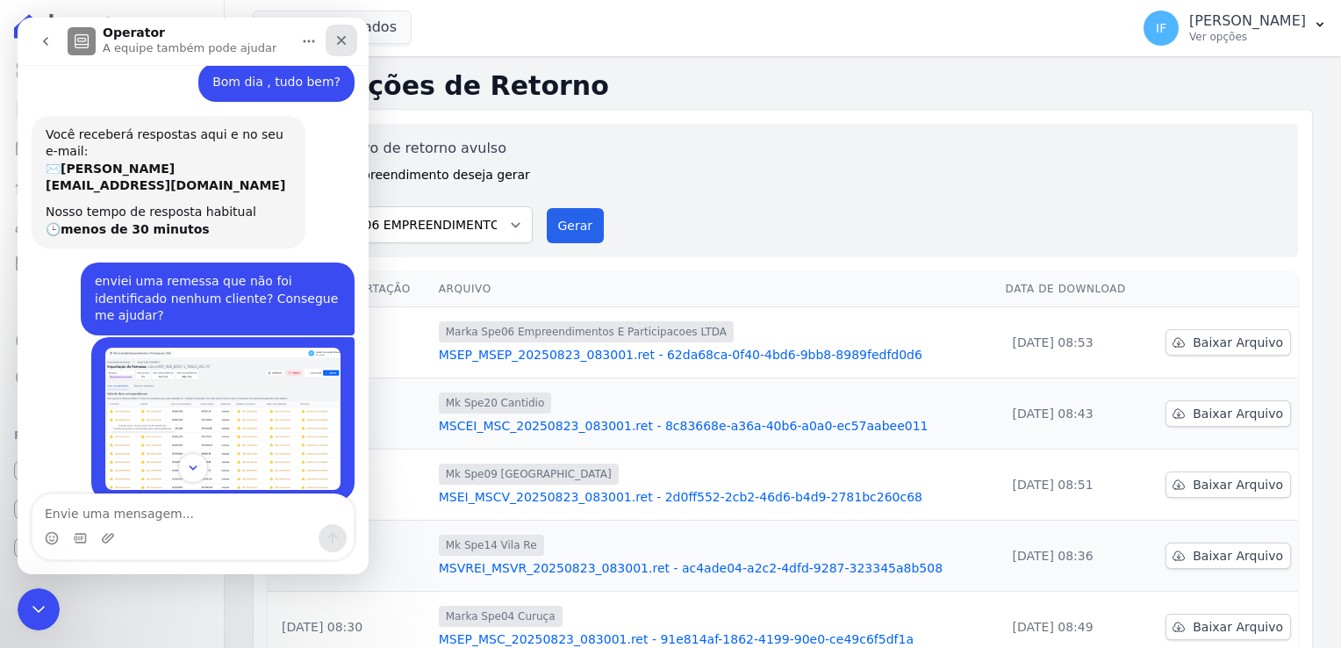
drag, startPoint x: 340, startPoint y: 33, endPoint x: 358, endPoint y: 51, distance: 24.8
click at [340, 33] on icon "Fechar" at bounding box center [341, 40] width 14 height 14
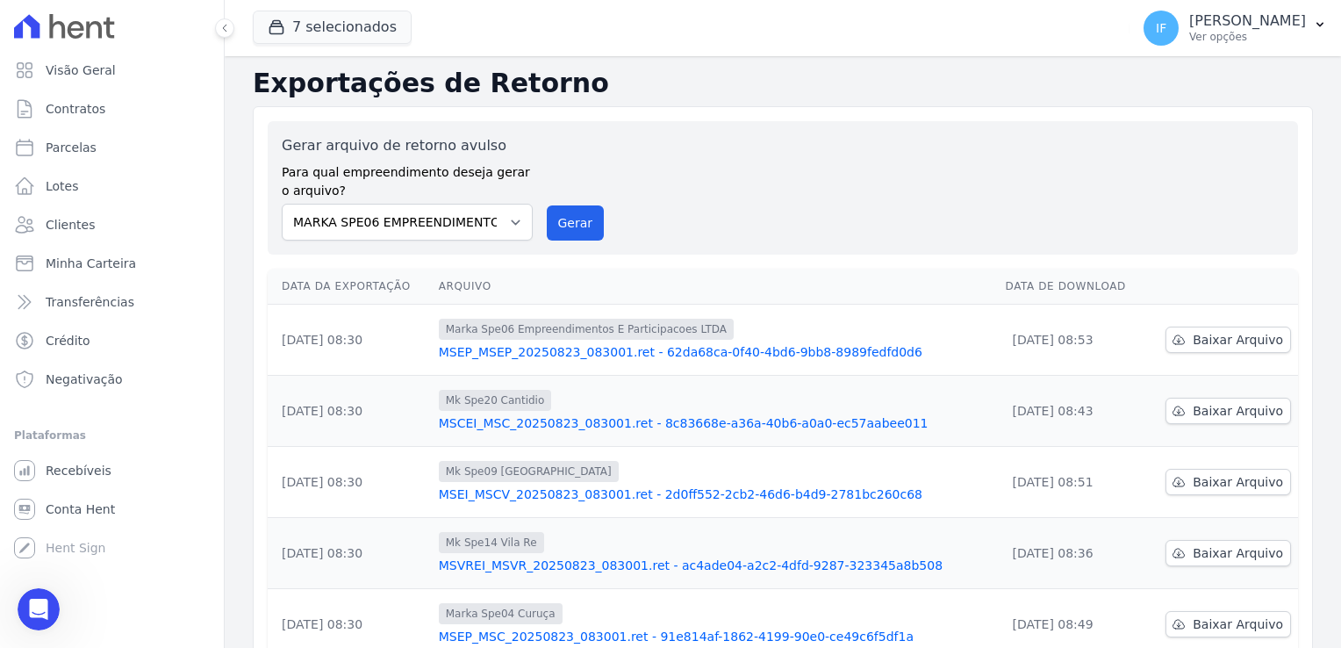
scroll to position [0, 0]
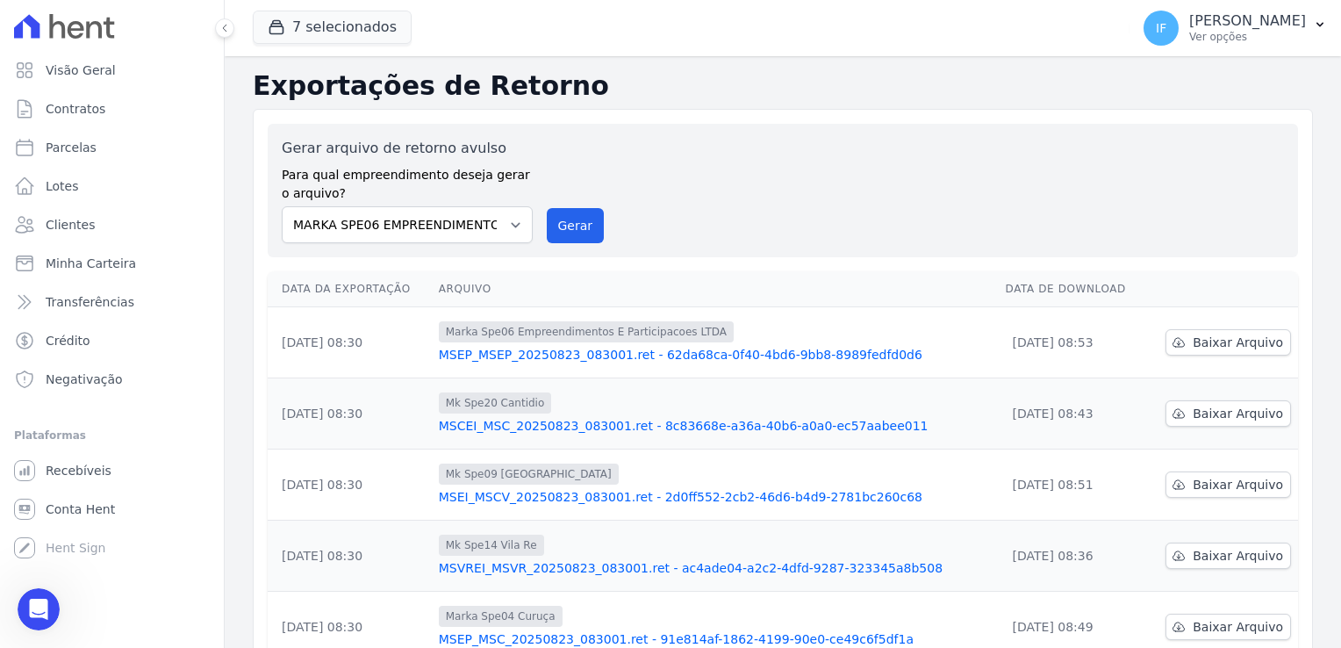
click at [797, 160] on div "Gerar arquivo de retorno avulso Para qual empreendimento deseja gerar o arquivo…" at bounding box center [783, 190] width 1002 height 105
